Goal: Task Accomplishment & Management: Manage account settings

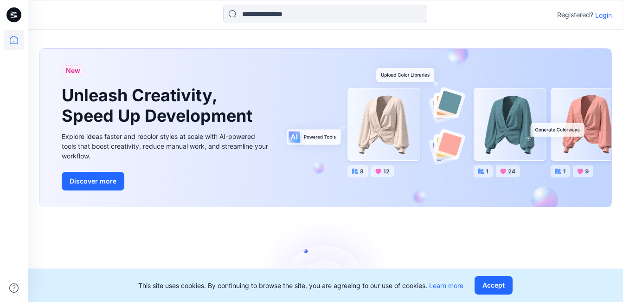
click at [608, 13] on p "Login" at bounding box center [603, 15] width 17 height 10
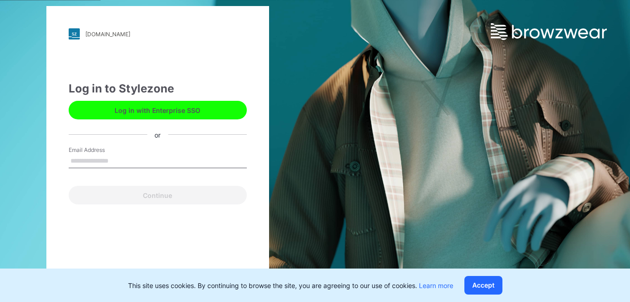
click at [113, 165] on input "Email Address" at bounding box center [158, 161] width 178 height 14
type input "**********"
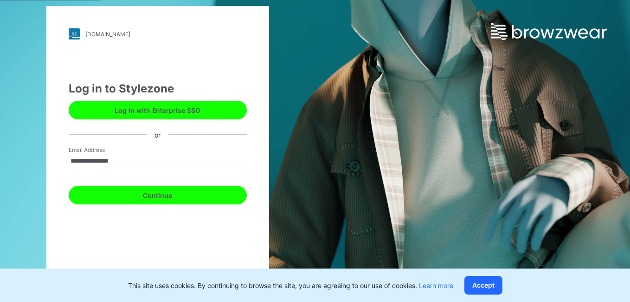
click at [170, 195] on button "Continue" at bounding box center [158, 195] width 178 height 19
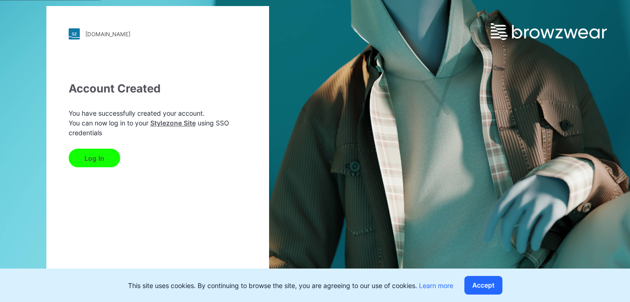
click at [97, 161] on button "Log In" at bounding box center [94, 157] width 51 height 19
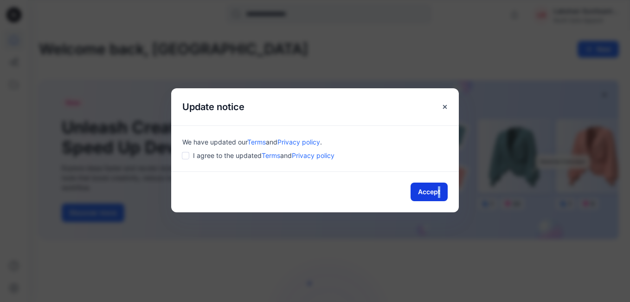
drag, startPoint x: 437, startPoint y: 201, endPoint x: 446, endPoint y: 197, distance: 10.4
click at [446, 197] on div "Accept" at bounding box center [315, 191] width 288 height 41
click at [446, 197] on button "Accept" at bounding box center [429, 191] width 37 height 19
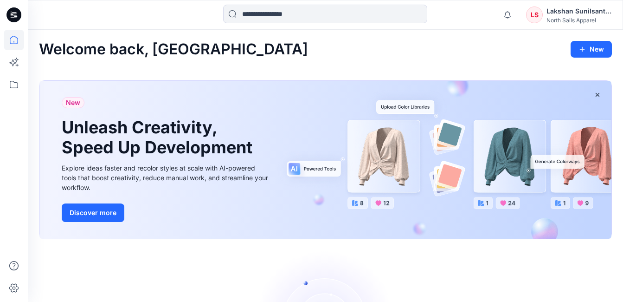
click at [559, 13] on div "Lakshan Sunilsantha" at bounding box center [578, 11] width 65 height 11
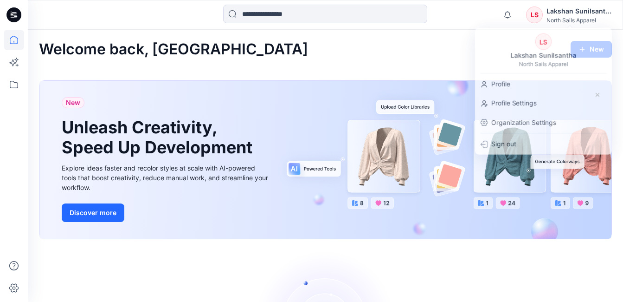
click at [270, 55] on div "Welcome back, Lakshan New" at bounding box center [325, 49] width 573 height 17
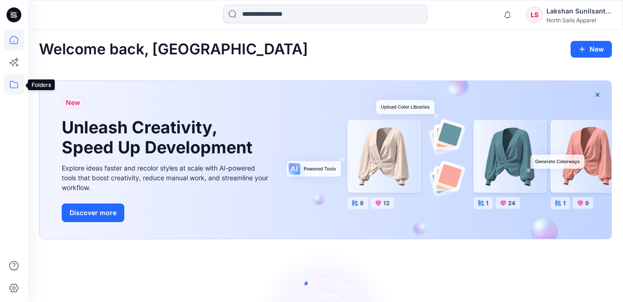
click at [10, 88] on icon at bounding box center [14, 84] width 20 height 20
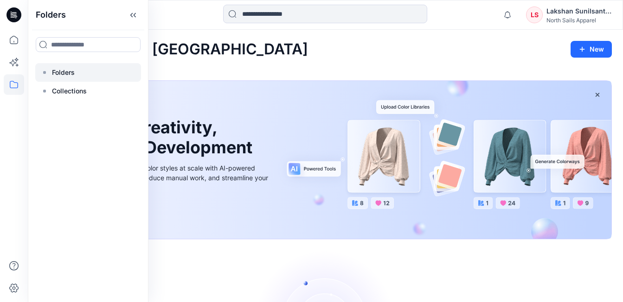
click at [80, 71] on div at bounding box center [88, 72] width 106 height 19
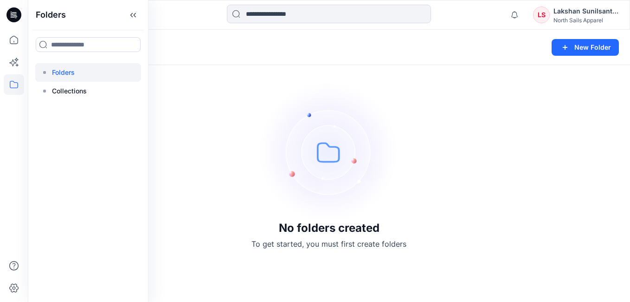
click at [270, 38] on div "Folders New Folder" at bounding box center [329, 47] width 602 height 35
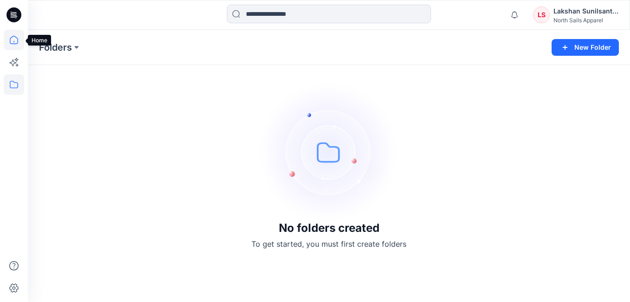
click at [13, 41] on icon at bounding box center [14, 40] width 20 height 20
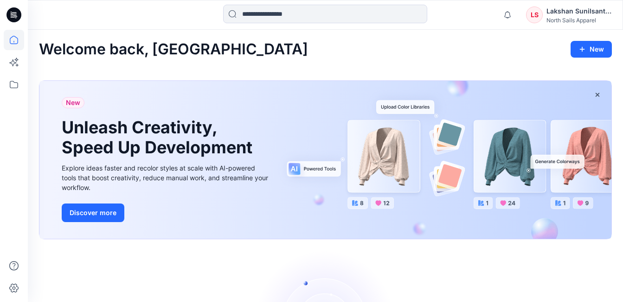
click at [548, 19] on div "North Sails Apparel" at bounding box center [578, 20] width 65 height 7
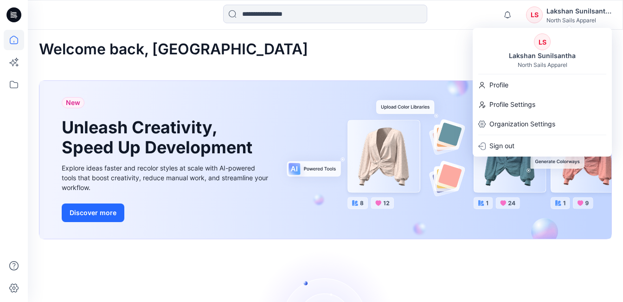
click at [463, 27] on div "Notifications Mark all as read View all notifications LS Lakshan Sunilsantha No…" at bounding box center [325, 15] width 595 height 30
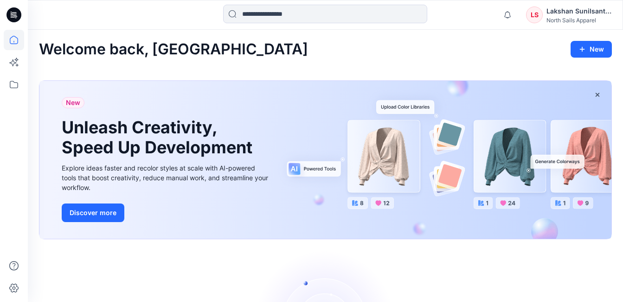
click at [13, 15] on icon at bounding box center [13, 14] width 15 height 15
